Goal: Navigation & Orientation: Find specific page/section

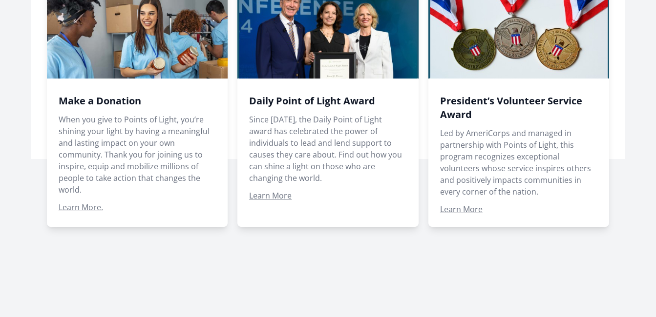
scroll to position [732, 0]
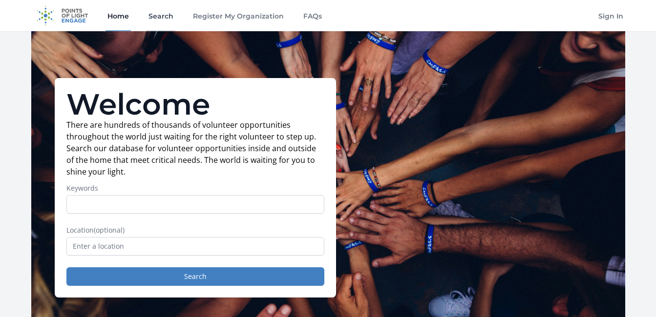
click at [162, 14] on link "Search" at bounding box center [160, 15] width 29 height 31
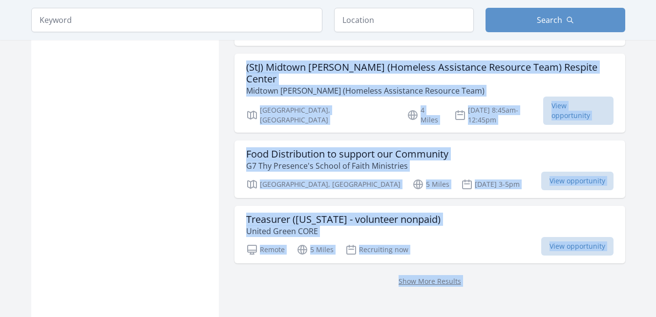
scroll to position [1280, 0]
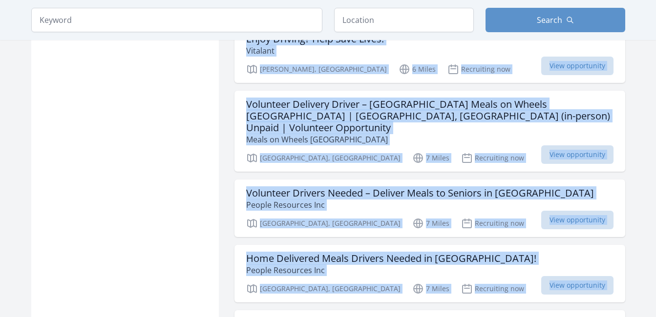
scroll to position [2516, 0]
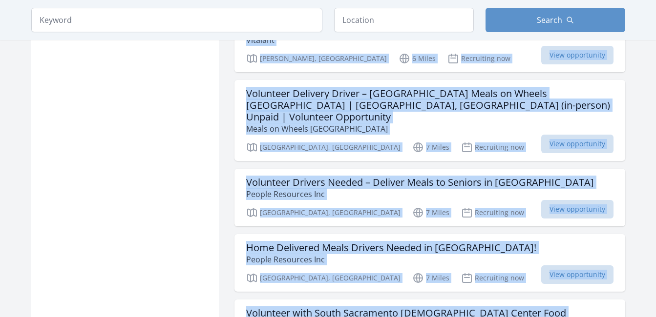
drag, startPoint x: 236, startPoint y: 45, endPoint x: 499, endPoint y: 271, distance: 346.5
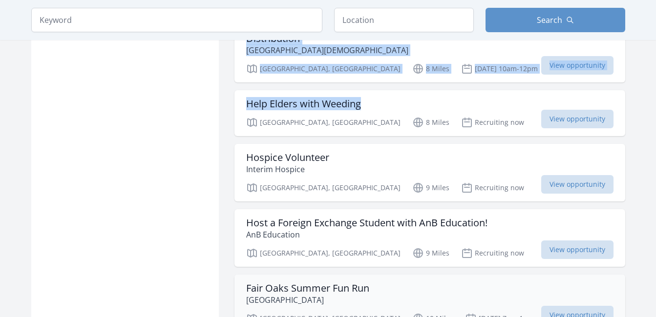
scroll to position [2858, 0]
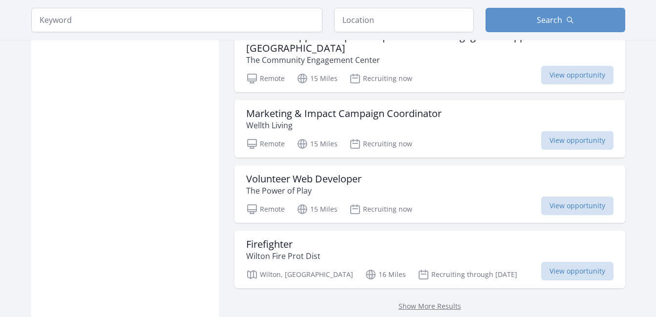
scroll to position [3962, 0]
